Goal: Information Seeking & Learning: Find specific fact

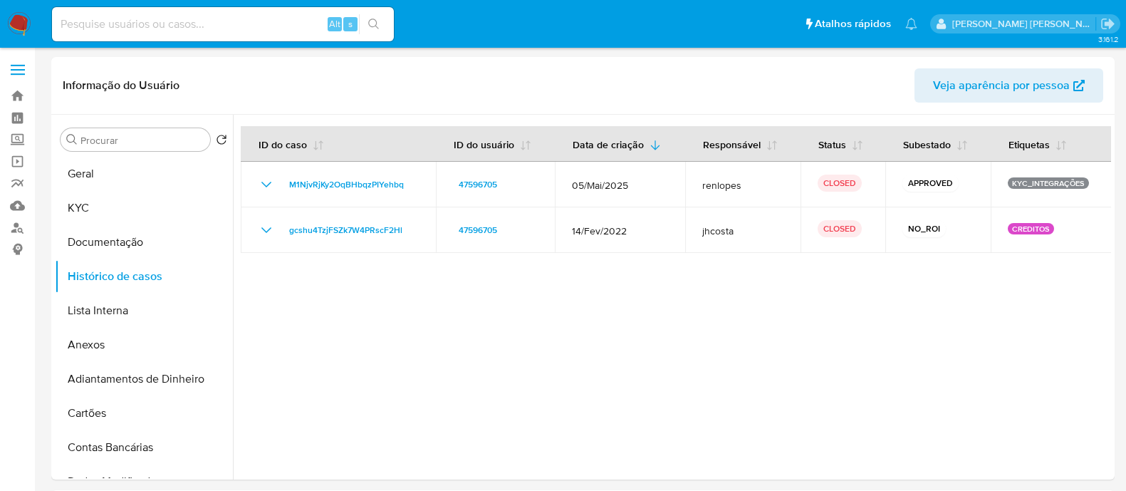
select select "10"
click at [5, 231] on link "Localizador de pessoas" at bounding box center [84, 227] width 169 height 22
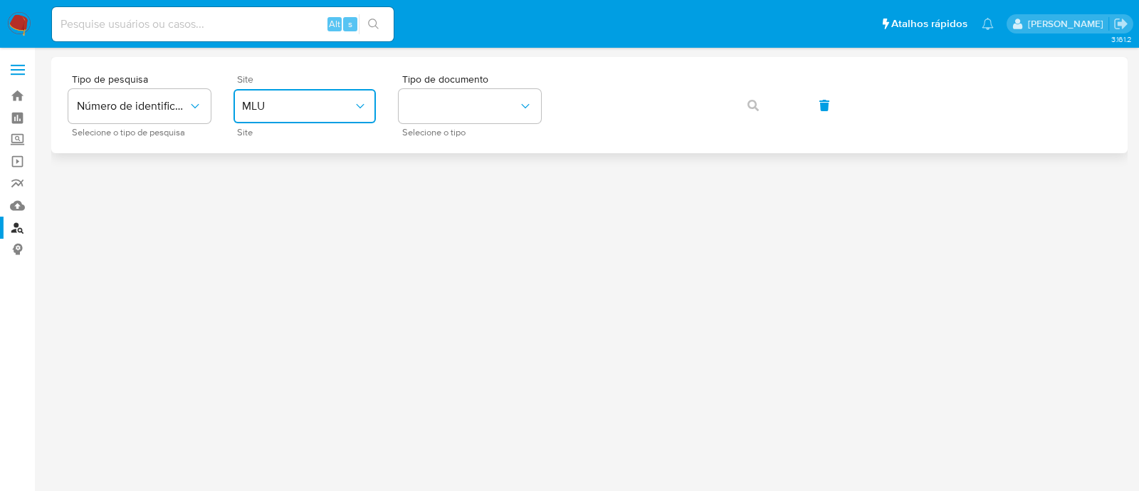
click at [348, 115] on button "MLU" at bounding box center [305, 106] width 142 height 34
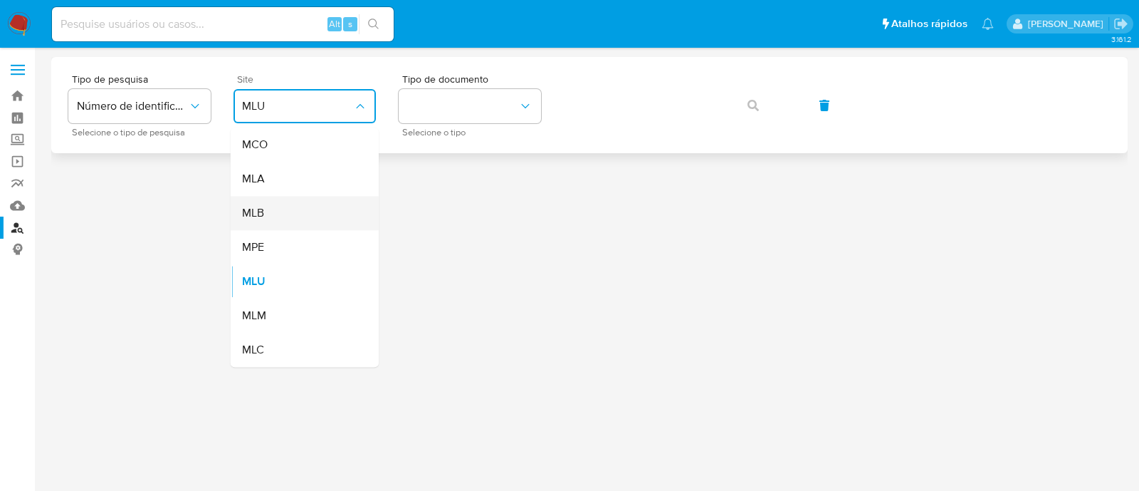
click at [309, 216] on div "MLB" at bounding box center [300, 213] width 117 height 34
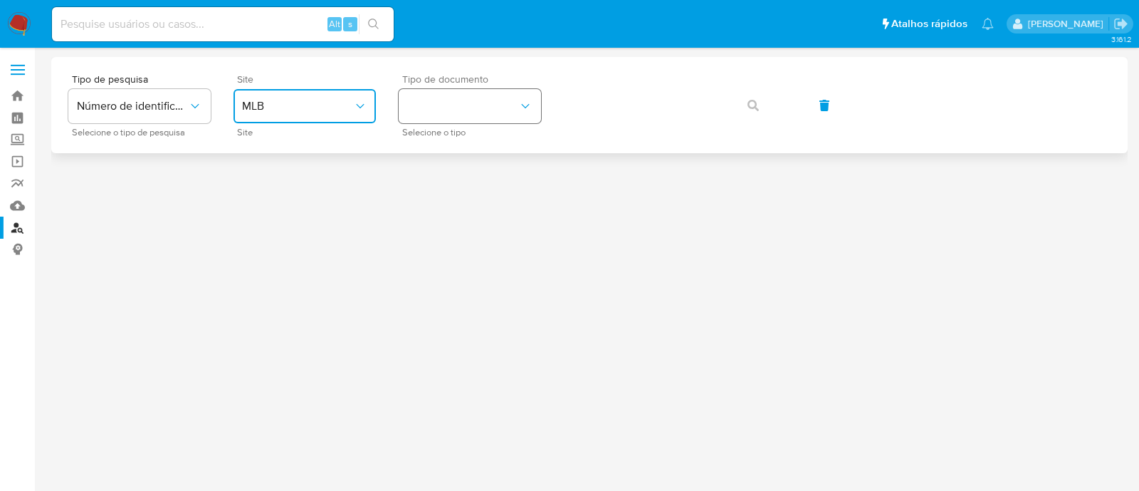
click at [469, 119] on button "identificationType" at bounding box center [470, 106] width 142 height 34
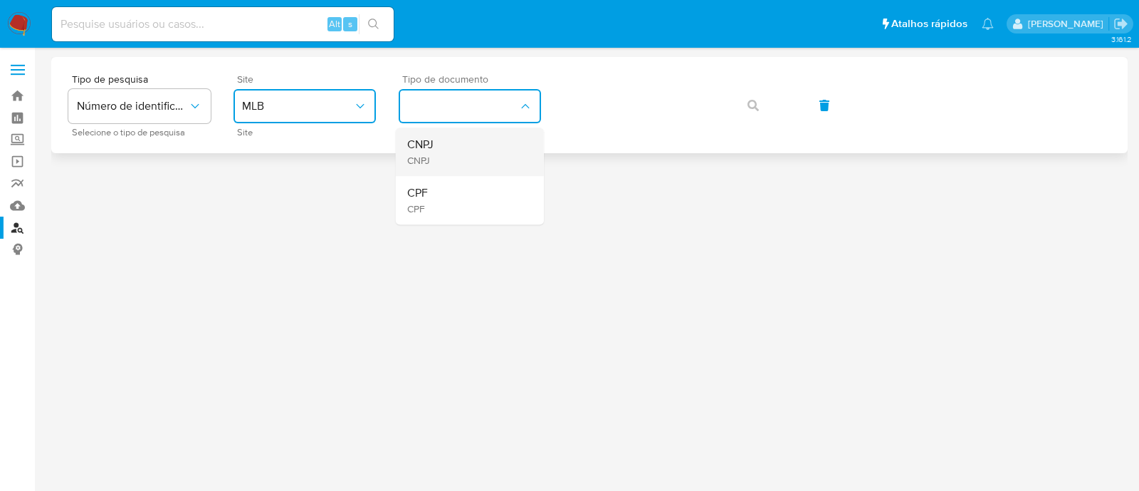
click at [461, 149] on div "CNPJ CNPJ" at bounding box center [465, 151] width 117 height 48
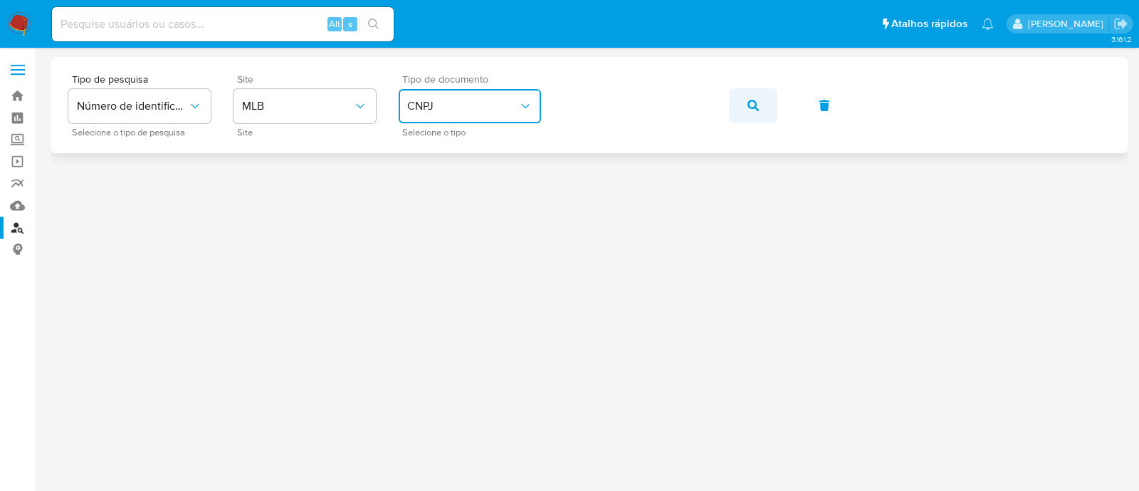
click at [742, 100] on button "button" at bounding box center [753, 105] width 48 height 34
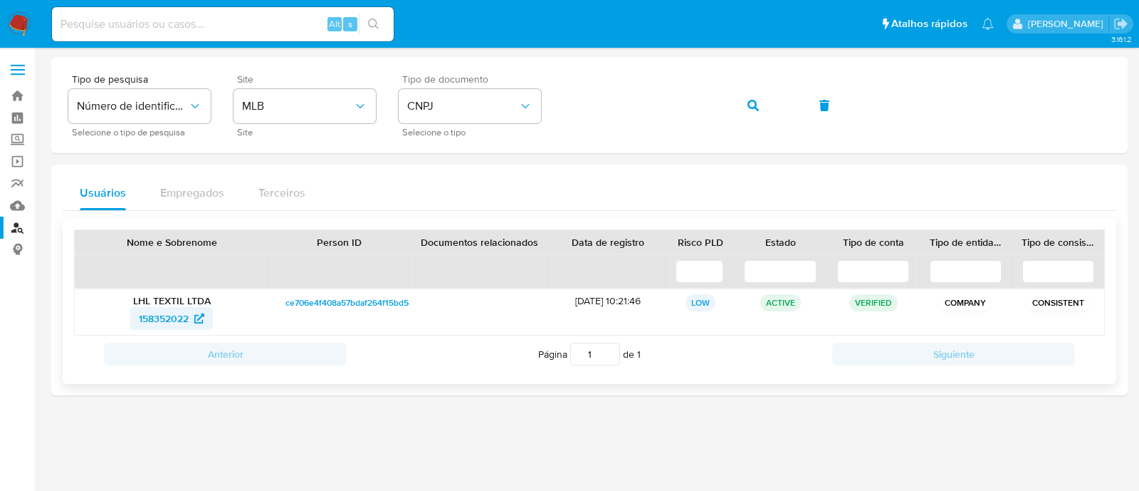
click at [197, 313] on icon at bounding box center [199, 318] width 10 height 10
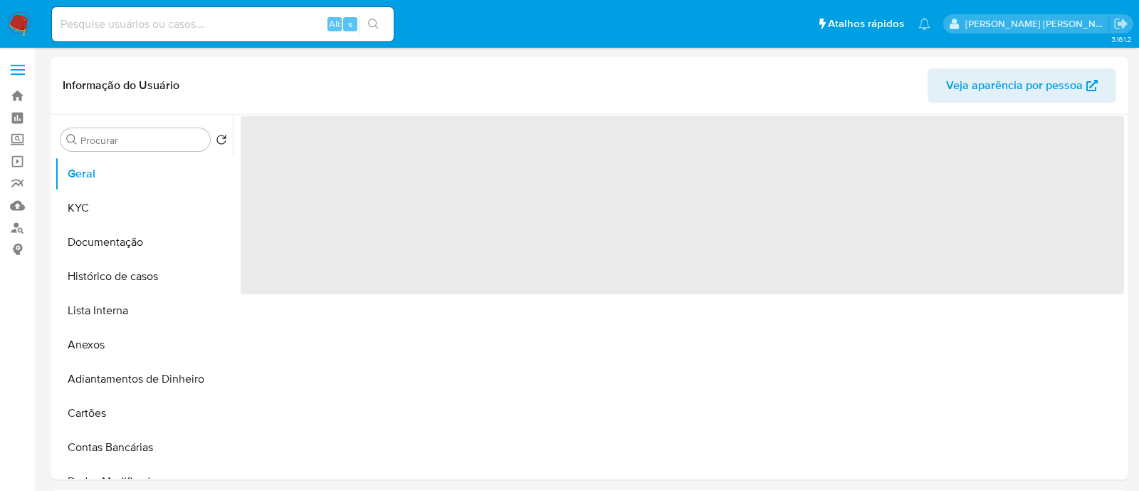
select select "10"
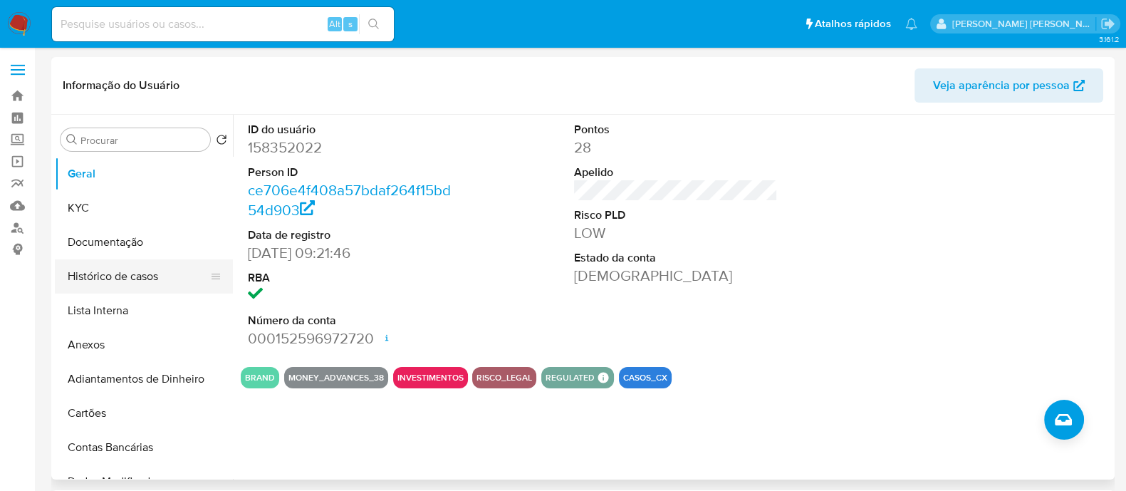
click at [118, 277] on button "Histórico de casos" at bounding box center [138, 276] width 167 height 34
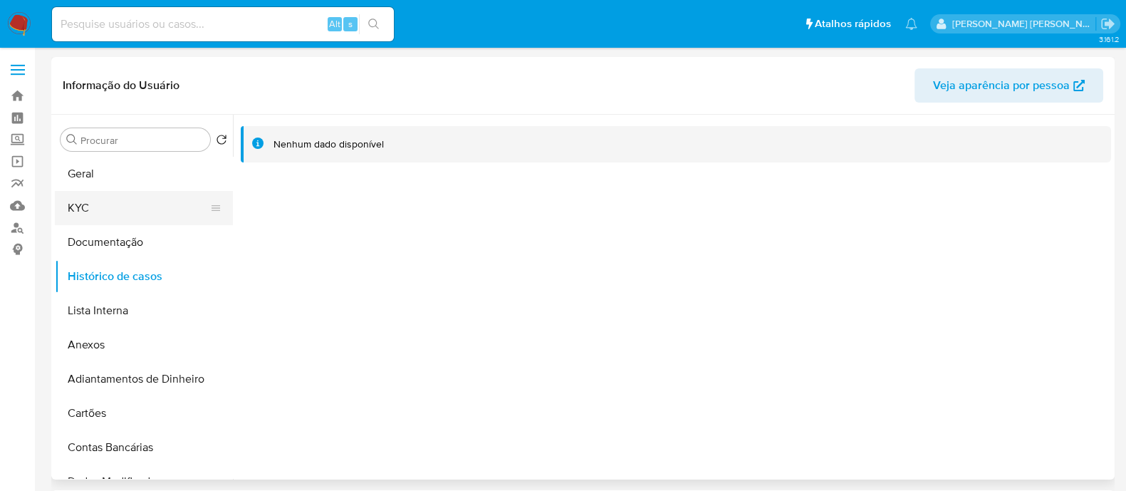
click at [113, 214] on button "KYC" at bounding box center [138, 208] width 167 height 34
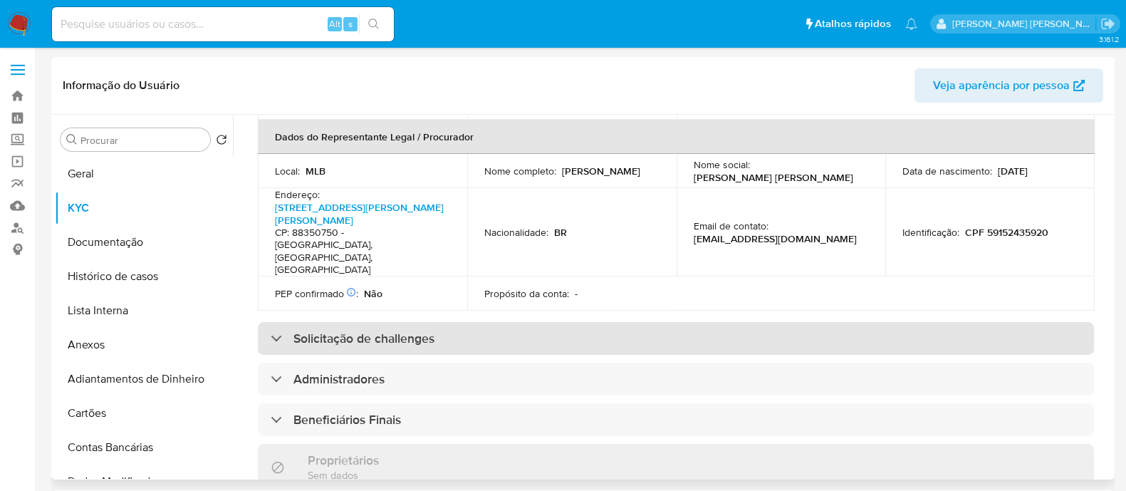
scroll to position [534, 0]
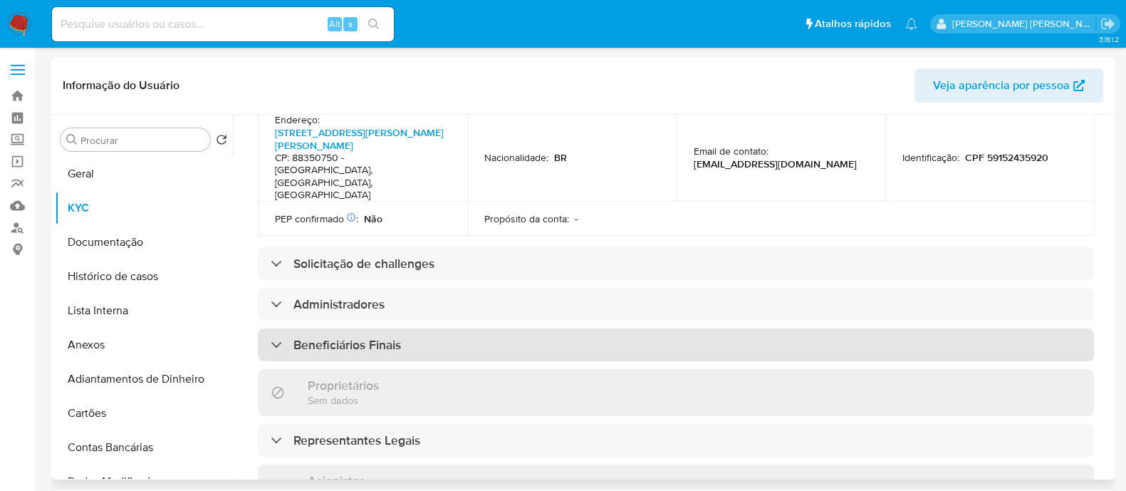
click at [466, 328] on div "Beneficiários Finais" at bounding box center [676, 344] width 836 height 33
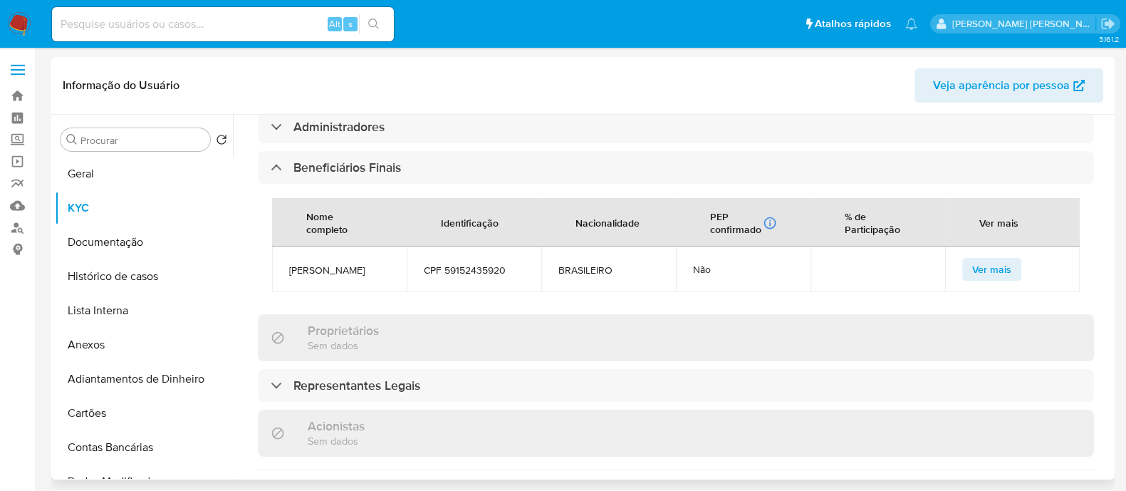
scroll to position [355, 0]
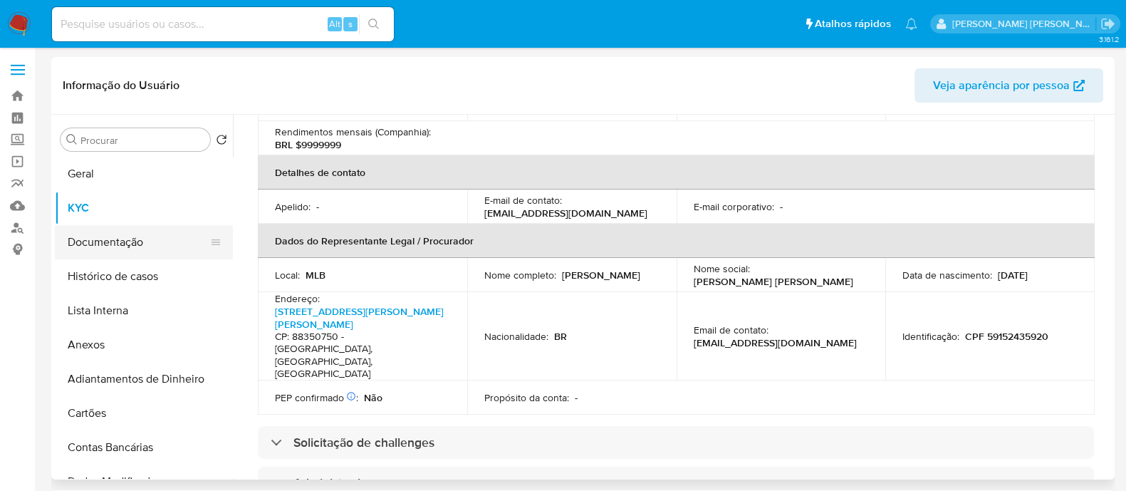
click at [148, 241] on button "Documentação" at bounding box center [138, 242] width 167 height 34
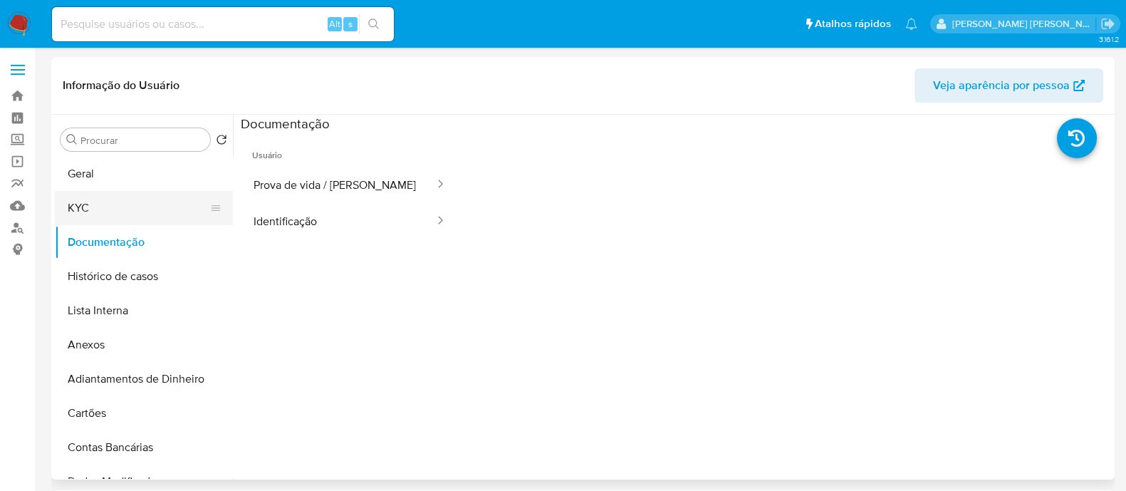
click at [146, 216] on button "KYC" at bounding box center [138, 208] width 167 height 34
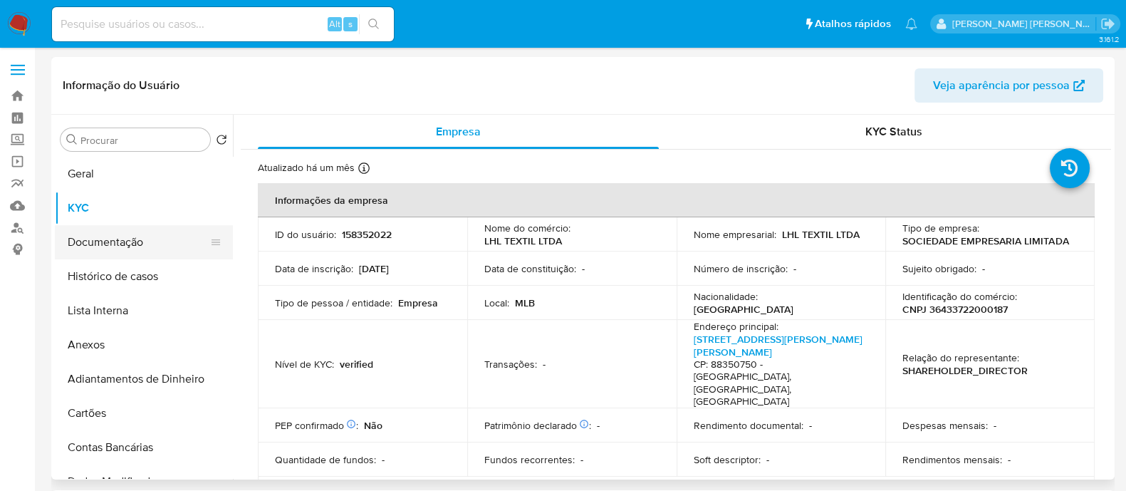
click at [113, 243] on button "Documentação" at bounding box center [138, 242] width 167 height 34
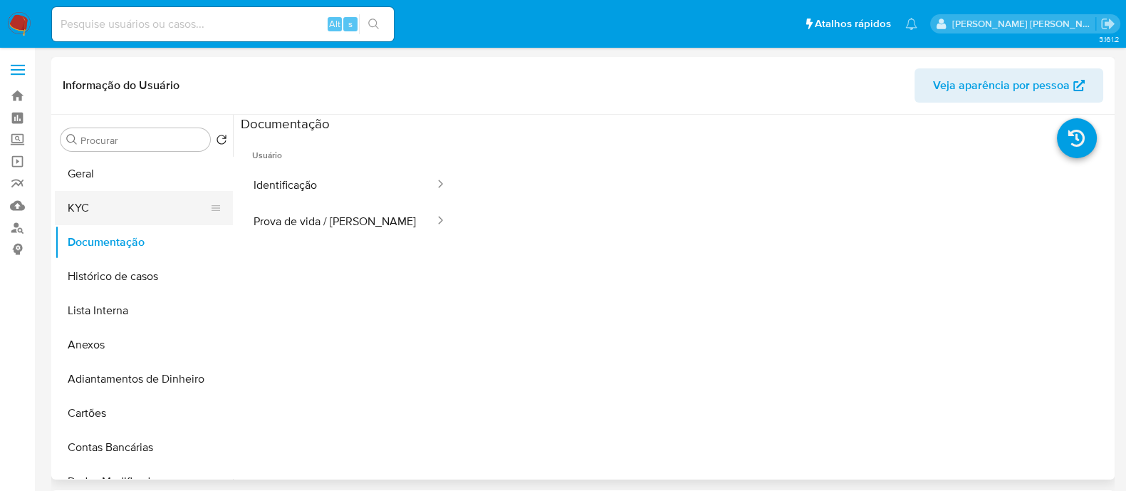
click at [113, 200] on button "KYC" at bounding box center [138, 208] width 167 height 34
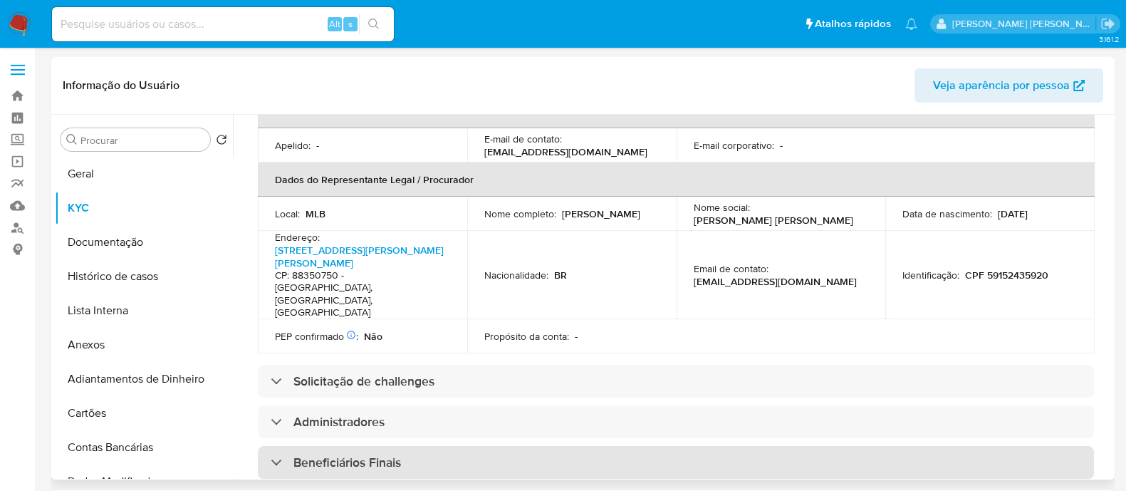
scroll to position [445, 0]
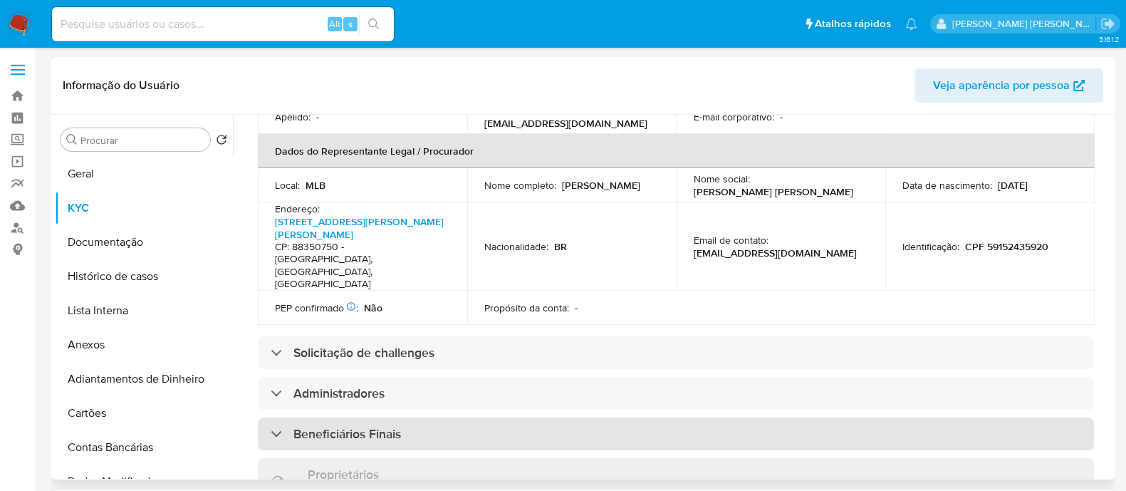
click at [409, 417] on div "Beneficiários Finais" at bounding box center [676, 433] width 836 height 33
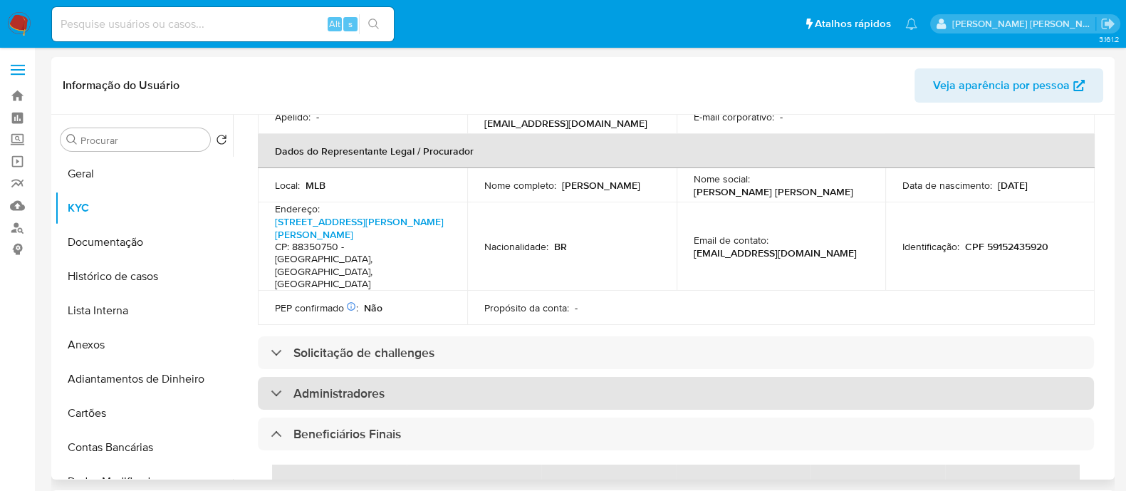
scroll to position [622, 0]
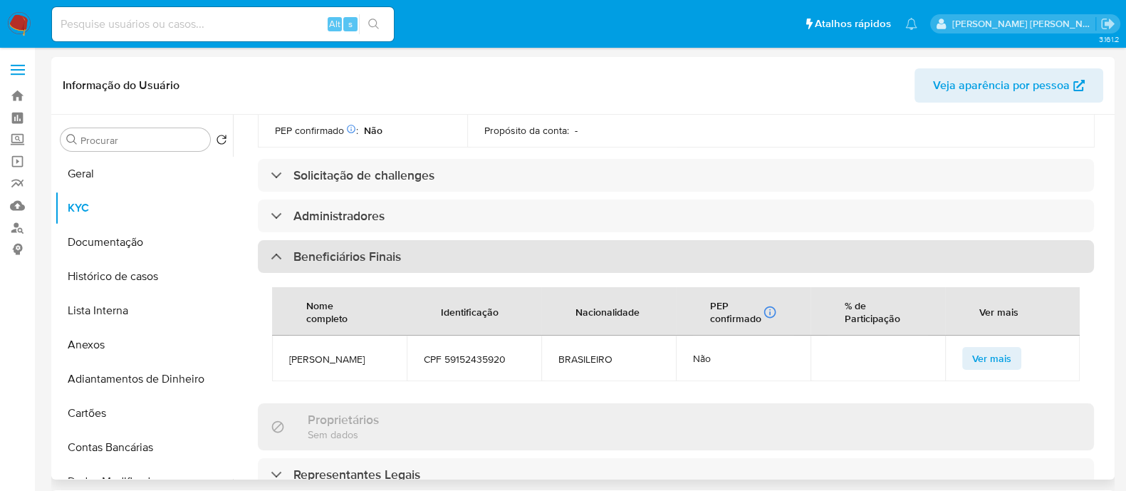
click at [408, 240] on div "Beneficiários Finais" at bounding box center [676, 256] width 836 height 33
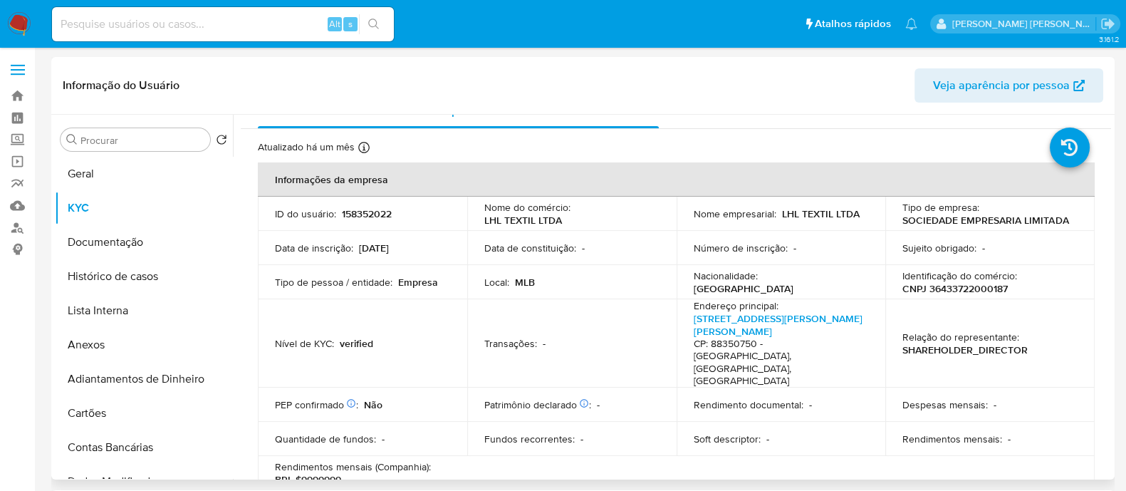
scroll to position [0, 0]
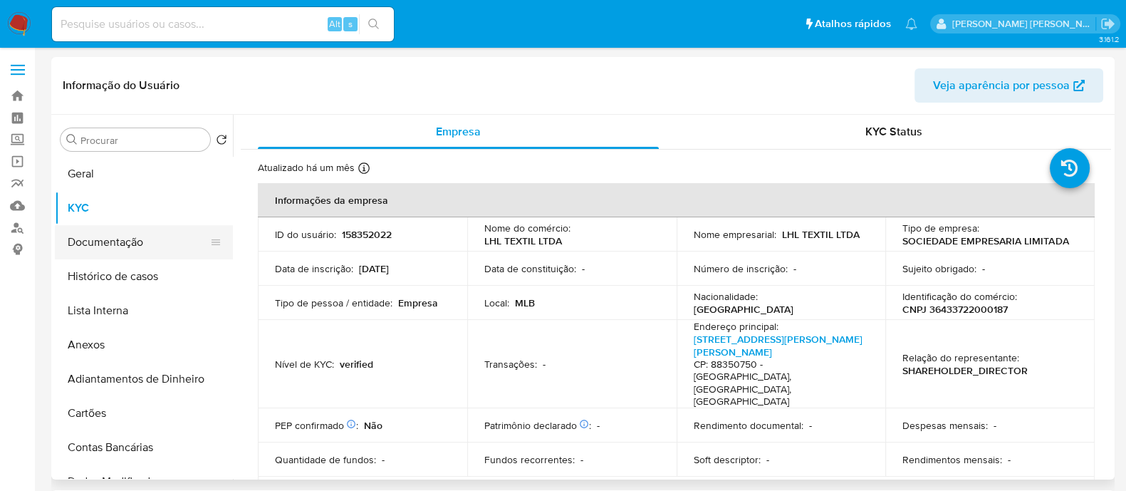
click at [126, 258] on button "Documentação" at bounding box center [138, 242] width 167 height 34
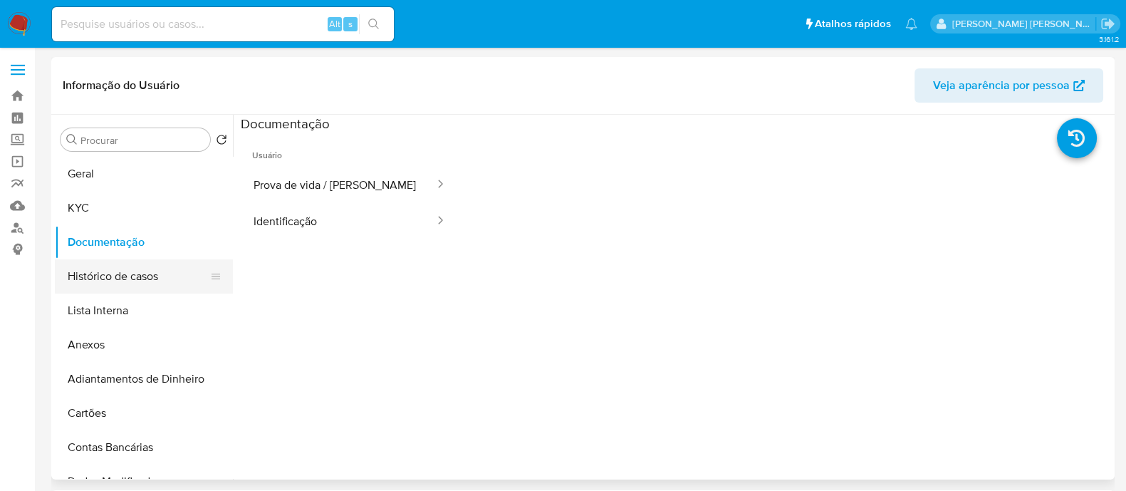
click at [122, 271] on button "Histórico de casos" at bounding box center [138, 276] width 167 height 34
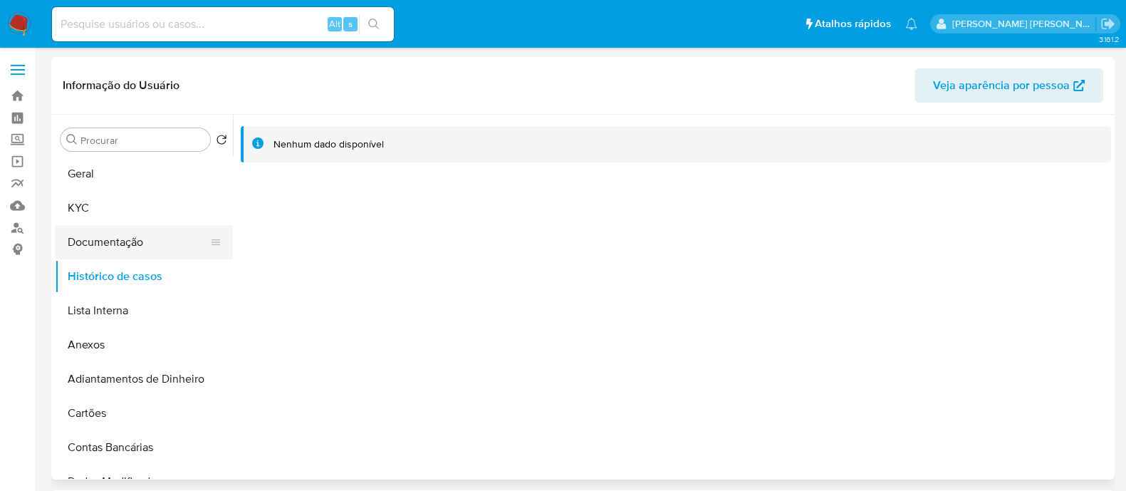
click at [146, 234] on button "Documentação" at bounding box center [138, 242] width 167 height 34
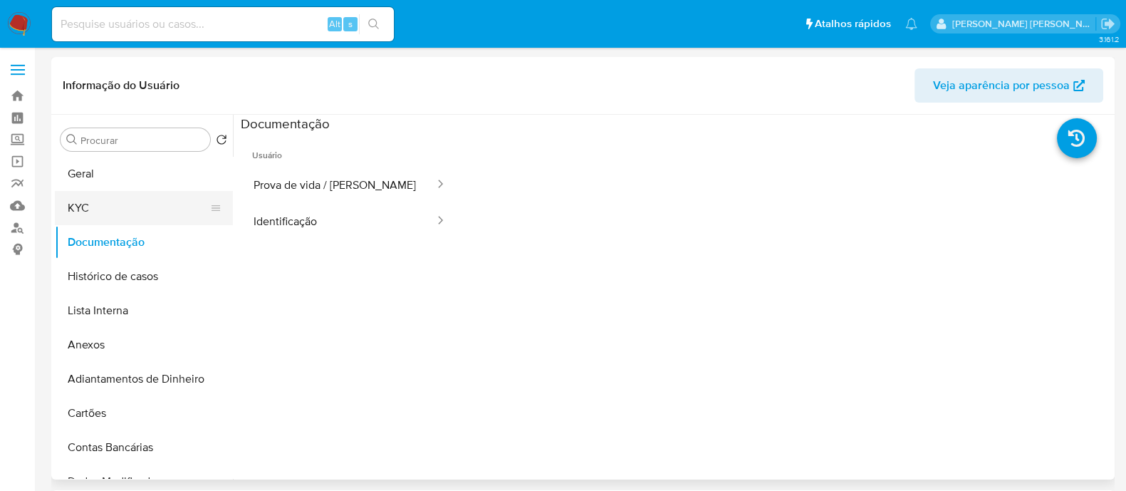
click at [146, 198] on button "KYC" at bounding box center [138, 208] width 167 height 34
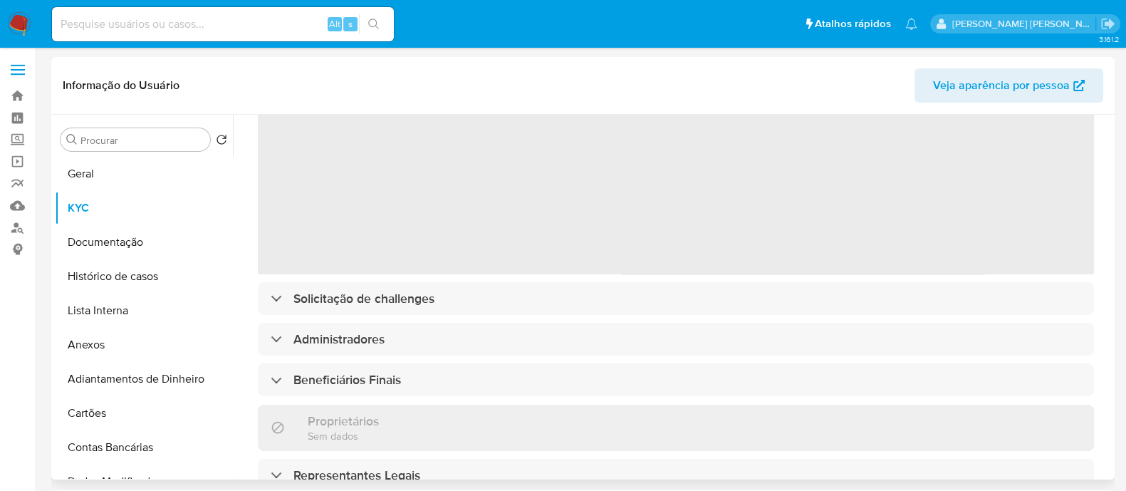
scroll to position [88, 0]
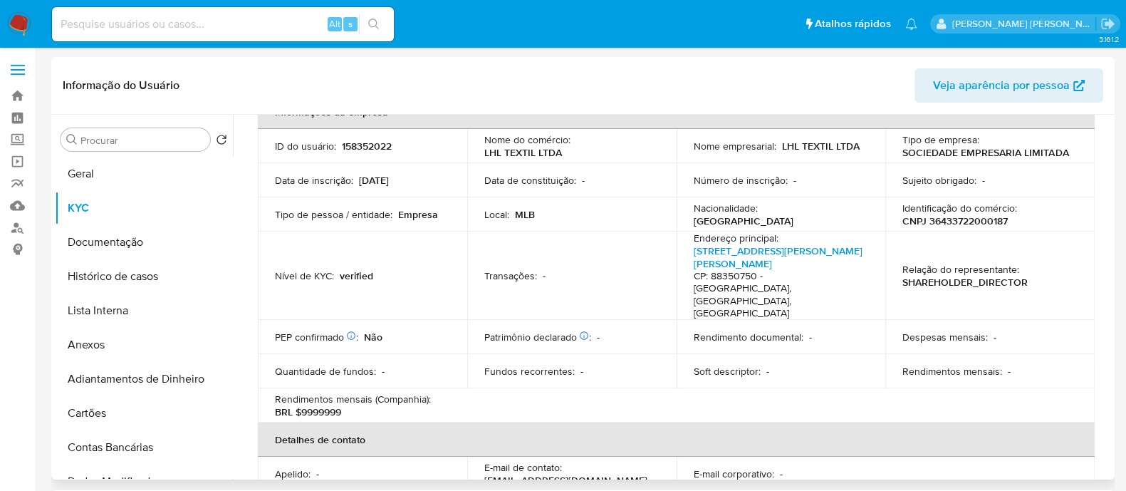
click at [961, 217] on p "CNPJ 36433722000187" at bounding box center [954, 220] width 105 height 13
copy p "36433722000187"
